Goal: Task Accomplishment & Management: Manage account settings

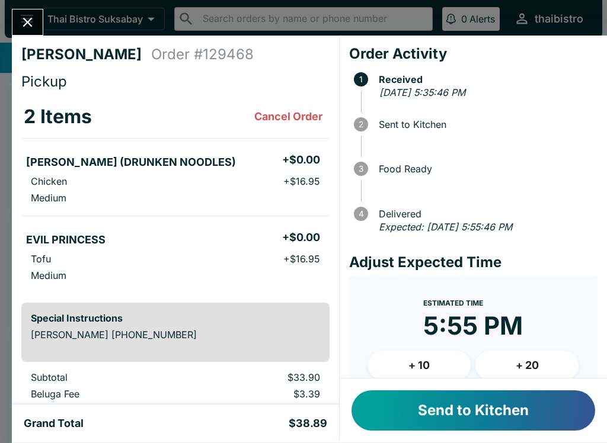
click at [481, 408] on button "Send to Kitchen" at bounding box center [474, 411] width 244 height 40
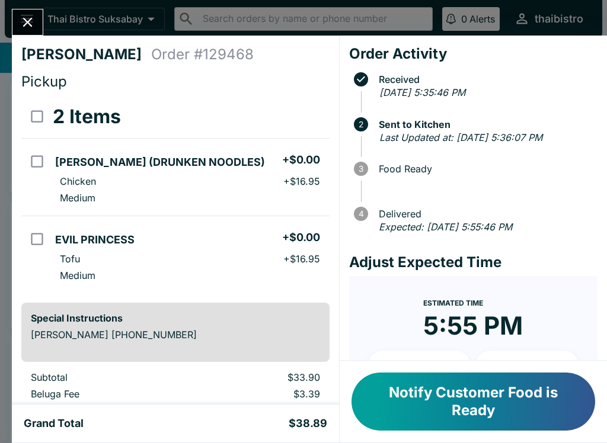
click at [31, 23] on icon "Close" at bounding box center [28, 22] width 16 height 16
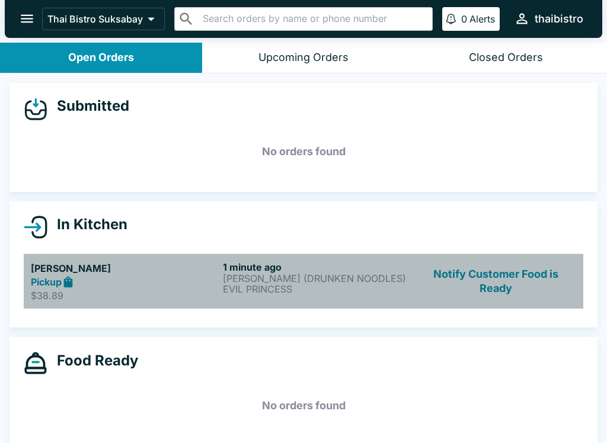
click at [151, 279] on div "Pickup" at bounding box center [124, 283] width 187 height 14
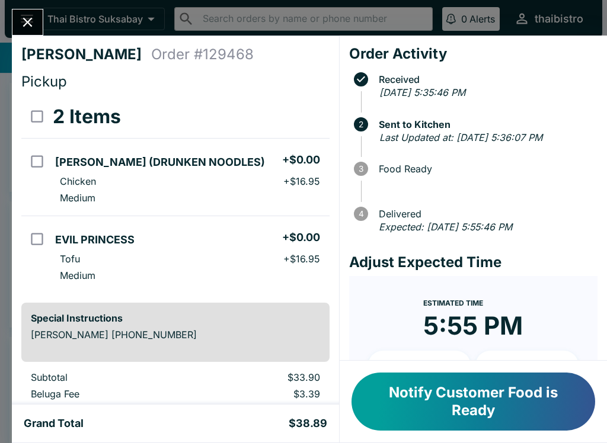
click at [41, 20] on button "Close" at bounding box center [27, 21] width 30 height 25
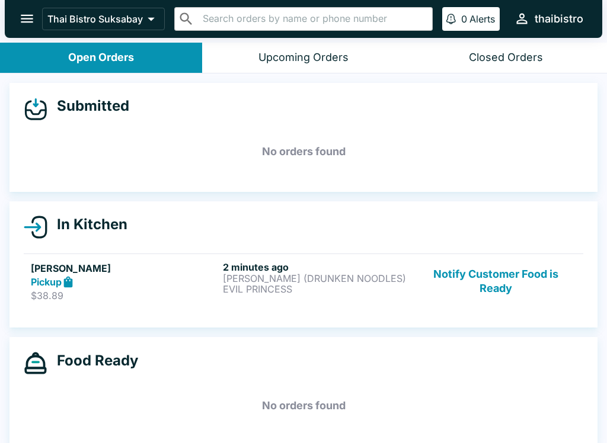
click at [512, 274] on button "Notify Customer Food is Ready" at bounding box center [496, 281] width 161 height 41
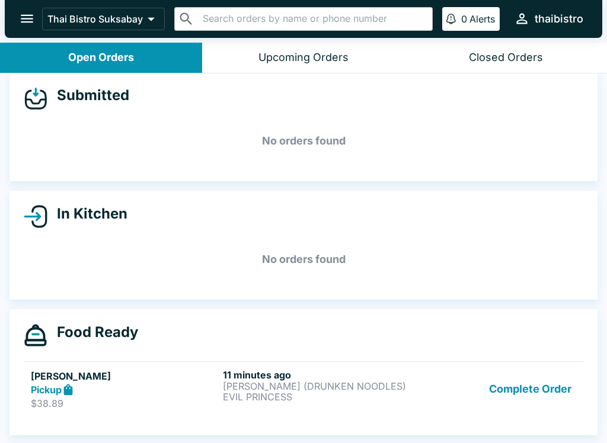
scroll to position [11, 0]
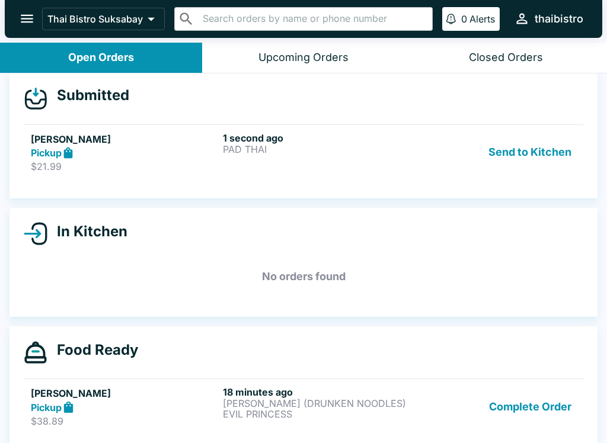
click at [525, 149] on button "Send to Kitchen" at bounding box center [530, 152] width 92 height 41
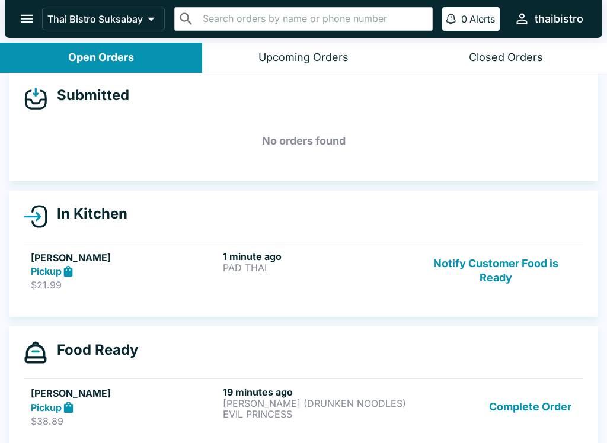
scroll to position [7, 0]
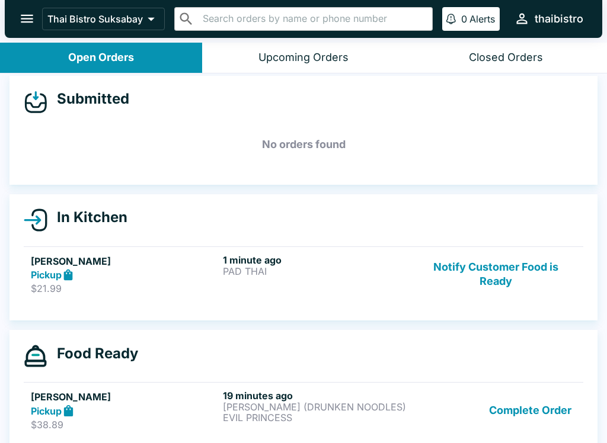
click at [261, 279] on div "1 minute ago PAD THAI" at bounding box center [316, 274] width 187 height 41
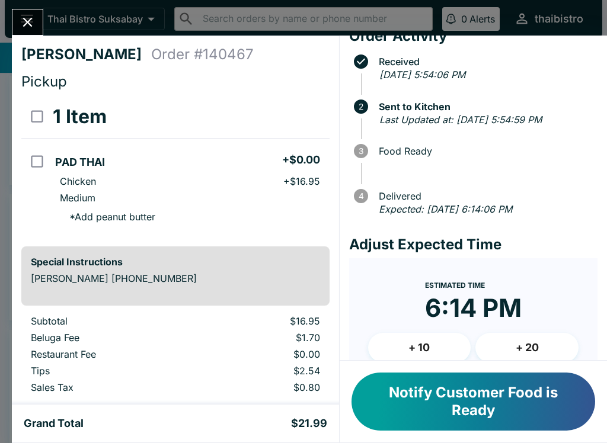
scroll to position [17, 0]
click at [506, 408] on button "Notify Customer Food is Ready" at bounding box center [474, 402] width 244 height 58
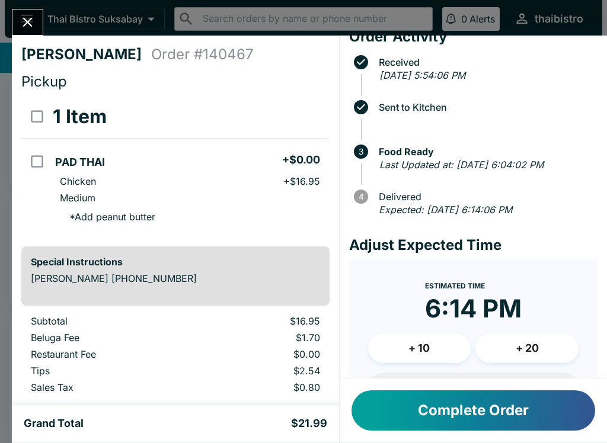
click at [448, 411] on button "Complete Order" at bounding box center [474, 411] width 244 height 40
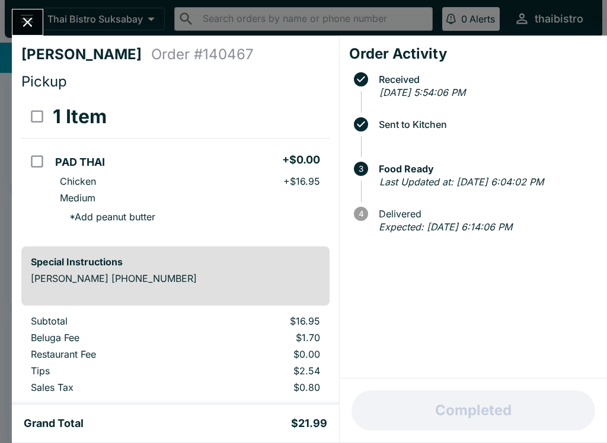
scroll to position [0, 0]
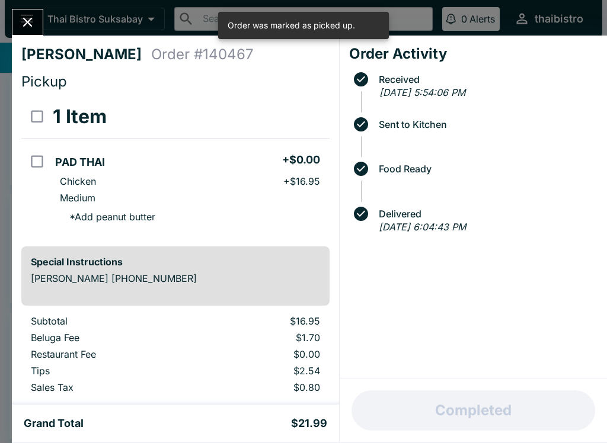
click at [33, 27] on icon "Close" at bounding box center [28, 22] width 16 height 16
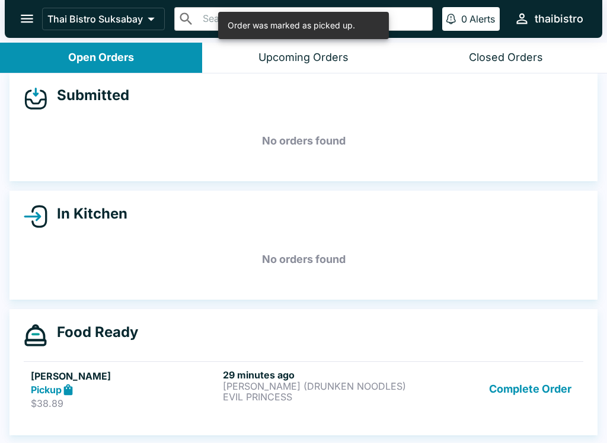
scroll to position [11, 0]
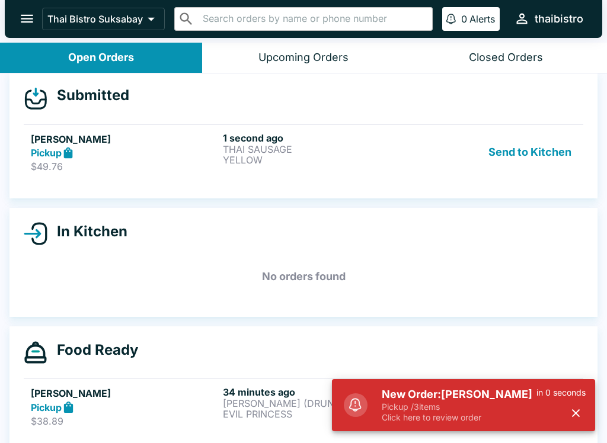
click at [445, 403] on p "Pickup / 3 items" at bounding box center [459, 407] width 155 height 11
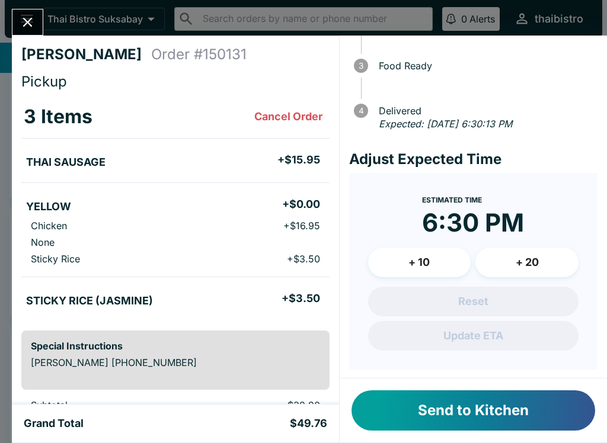
scroll to position [103, 0]
click at [428, 415] on button "Send to Kitchen" at bounding box center [474, 411] width 244 height 40
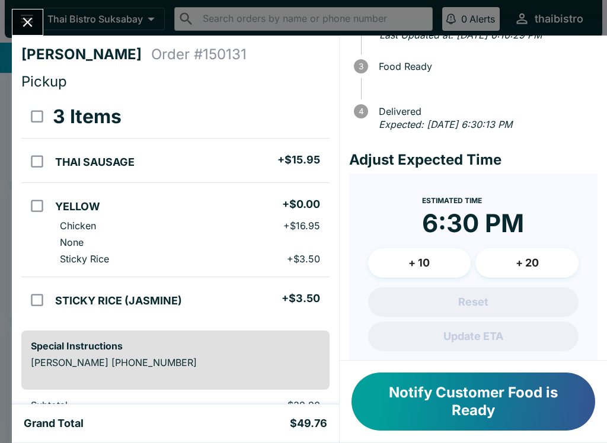
scroll to position [0, 0]
